Goal: Task Accomplishment & Management: Manage account settings

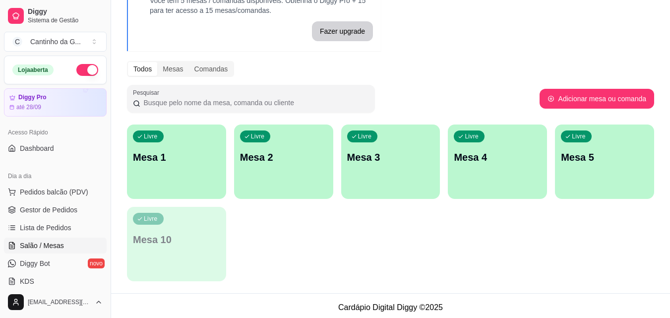
scroll to position [73, 0]
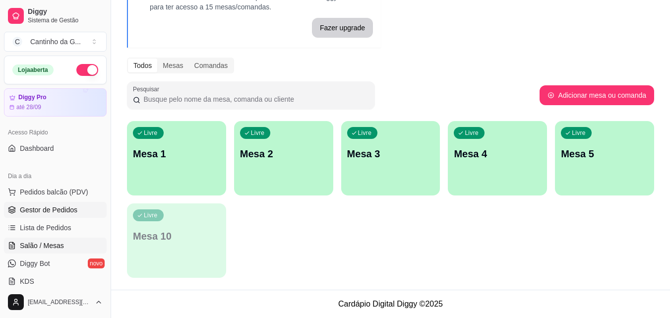
click at [64, 207] on span "Gestor de Pedidos" at bounding box center [49, 210] width 58 height 10
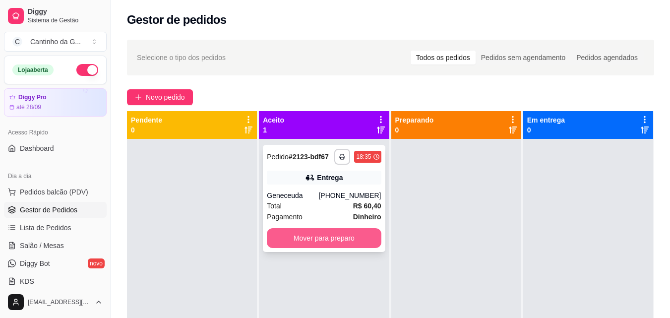
click at [353, 243] on button "Mover para preparo" at bounding box center [324, 238] width 114 height 20
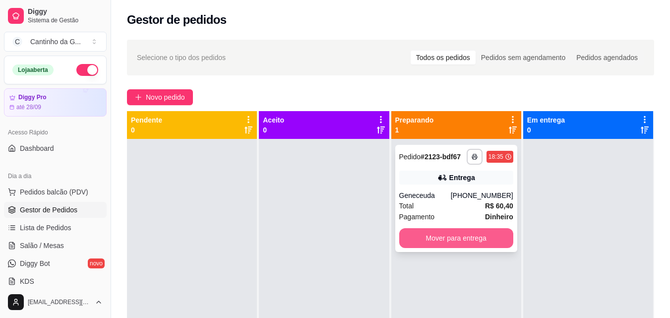
click at [475, 245] on button "Mover para entrega" at bounding box center [456, 238] width 114 height 20
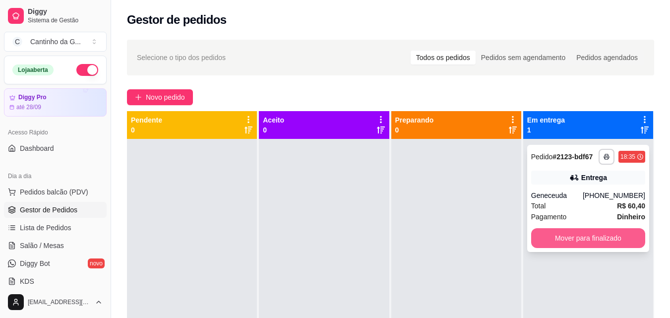
click at [586, 241] on button "Mover para finalizado" at bounding box center [588, 238] width 114 height 20
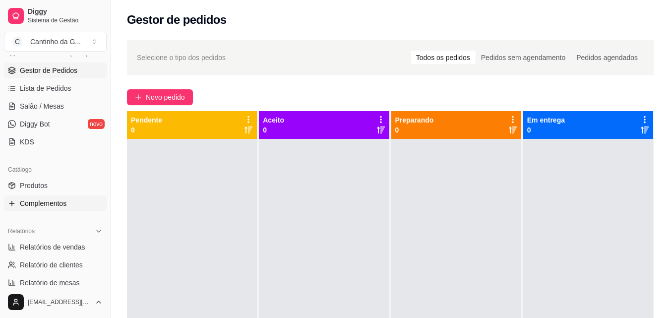
scroll to position [198, 0]
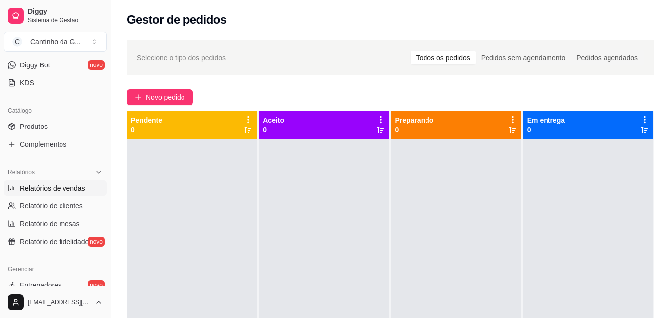
click at [72, 191] on span "Relatórios de vendas" at bounding box center [52, 188] width 65 height 10
select select "ALL"
select select "0"
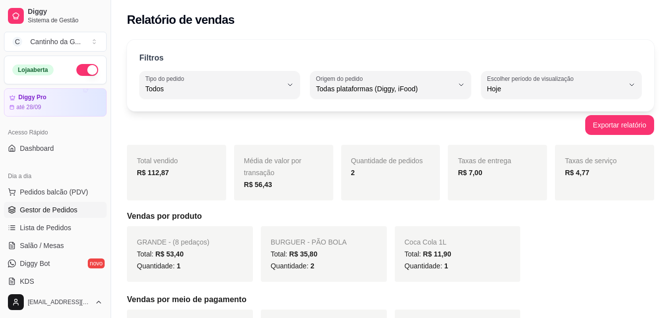
click at [72, 215] on link "Gestor de Pedidos" at bounding box center [55, 210] width 103 height 16
